Goal: Browse casually: Explore the website without a specific task or goal

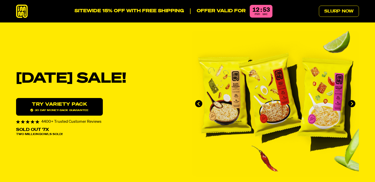
click at [22, 9] on icon at bounding box center [22, 12] width 12 height 14
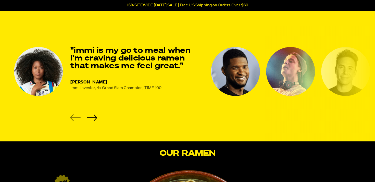
scroll to position [685, 0]
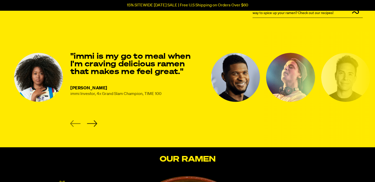
click at [91, 122] on icon "Next slide" at bounding box center [92, 123] width 10 height 7
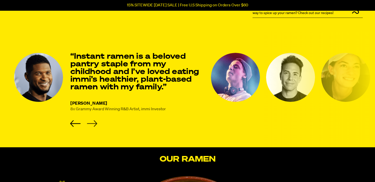
click at [91, 122] on icon "Next slide" at bounding box center [92, 123] width 10 height 7
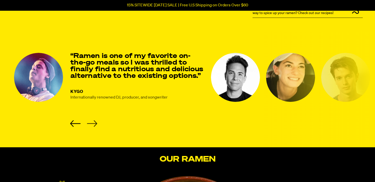
click at [91, 122] on icon "Next slide" at bounding box center [92, 123] width 10 height 7
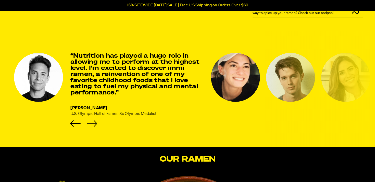
click at [91, 122] on icon "Next slide" at bounding box center [92, 123] width 10 height 7
